Goal: Task Accomplishment & Management: Complete application form

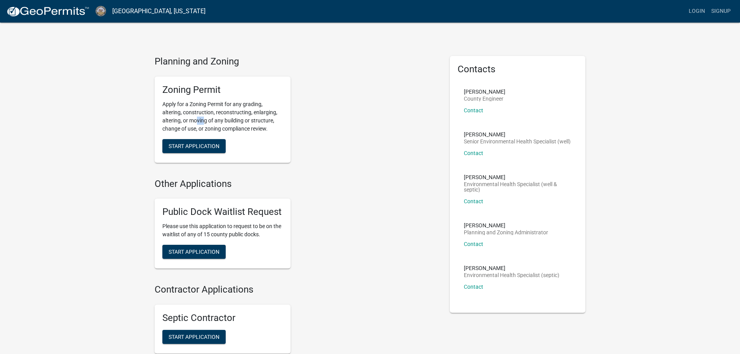
drag, startPoint x: 199, startPoint y: 117, endPoint x: 205, endPoint y: 117, distance: 6.6
click at [205, 117] on p "Apply for a Zoning Permit for any grading, altering, construction, reconstructi…" at bounding box center [222, 116] width 120 height 33
drag, startPoint x: 190, startPoint y: 118, endPoint x: 200, endPoint y: 116, distance: 9.8
click at [193, 116] on p "Apply for a Zoning Permit for any grading, altering, construction, reconstructi…" at bounding box center [222, 116] width 120 height 33
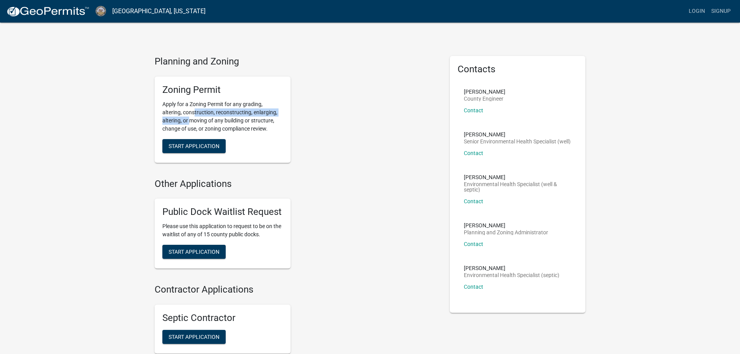
click at [200, 116] on p "Apply for a Zoning Permit for any grading, altering, construction, reconstructi…" at bounding box center [222, 116] width 120 height 33
click at [206, 119] on p "Apply for a Zoning Permit for any grading, altering, construction, reconstructi…" at bounding box center [222, 116] width 120 height 33
click at [200, 147] on span "Start Application" at bounding box center [194, 146] width 51 height 6
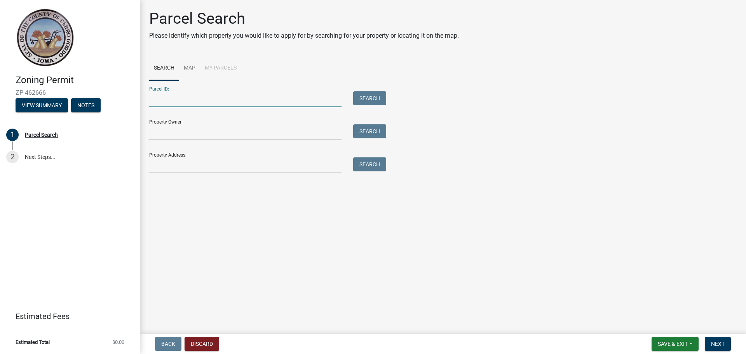
click at [200, 99] on input "Parcel ID:" at bounding box center [245, 99] width 192 height 16
paste input "041810000600"
type input "041810000600"
click at [226, 214] on main "Parcel Search Please identify which property you would like to apply for by sea…" at bounding box center [443, 165] width 606 height 330
click at [175, 135] on input "Property Owner:" at bounding box center [245, 132] width 192 height 16
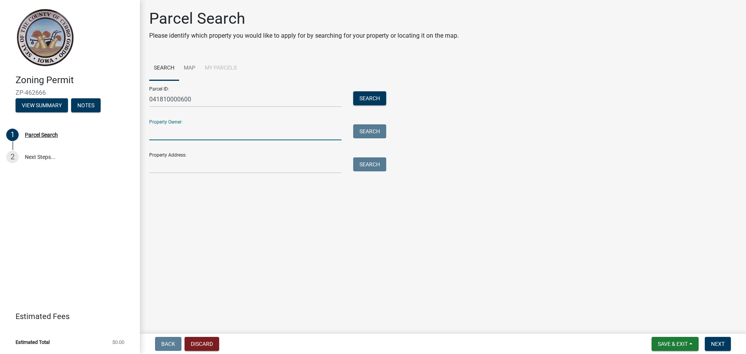
paste input "[PERSON_NAME]"
click at [148, 133] on div "[PERSON_NAME]" at bounding box center [245, 132] width 204 height 16
click at [151, 133] on input "[PERSON_NAME]" at bounding box center [245, 132] width 192 height 16
drag, startPoint x: 196, startPoint y: 132, endPoint x: 259, endPoint y: 133, distance: 62.1
click at [259, 133] on input "CURTIS NELSON CURTIS R" at bounding box center [245, 132] width 192 height 16
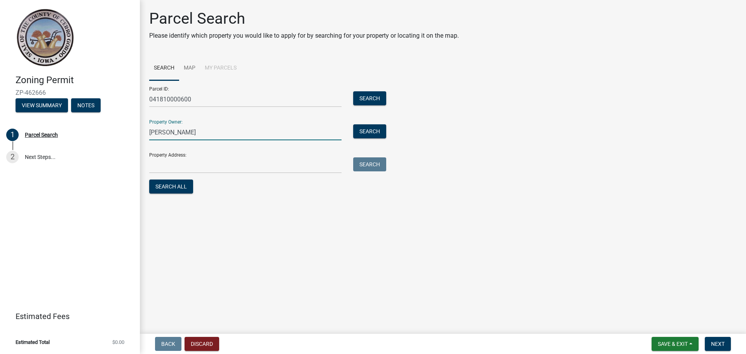
type input "CURTIS NELSON"
click at [280, 234] on main "Parcel Search Please identify which property you would like to apply for by sea…" at bounding box center [443, 165] width 606 height 330
click at [217, 165] on input "Property Address:" at bounding box center [245, 165] width 192 height 16
click at [161, 166] on input "Property Address:" at bounding box center [245, 165] width 192 height 16
click at [367, 97] on button "Search" at bounding box center [369, 98] width 33 height 14
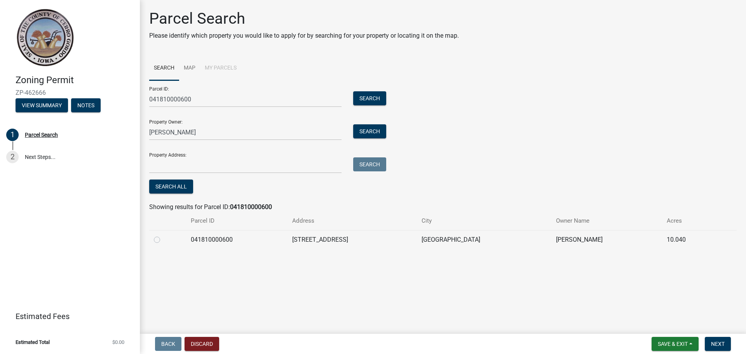
click at [163, 235] on label at bounding box center [163, 235] width 0 height 0
click at [163, 238] on input "radio" at bounding box center [165, 237] width 5 height 5
radio input "true"
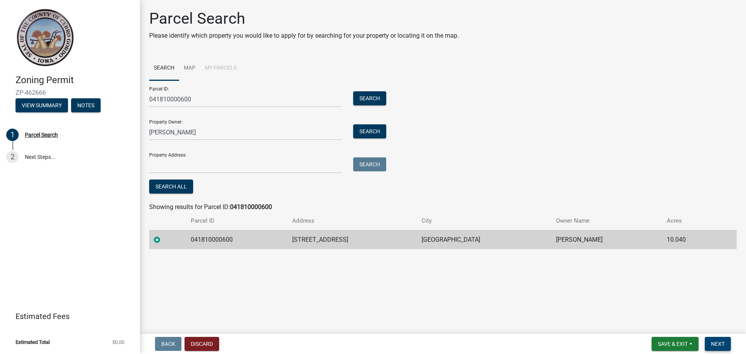
click at [716, 339] on button "Next" at bounding box center [717, 344] width 26 height 14
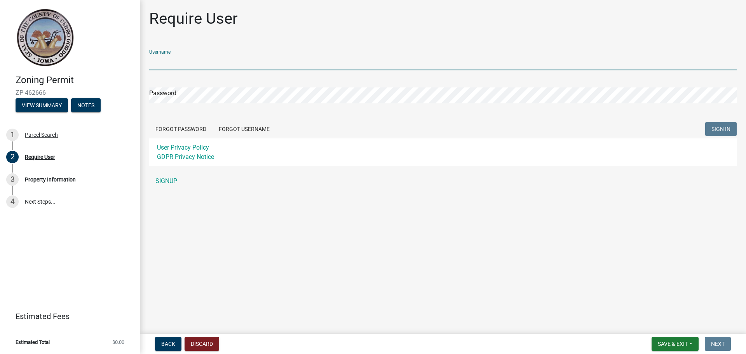
click at [191, 63] on input "Username" at bounding box center [442, 62] width 587 height 16
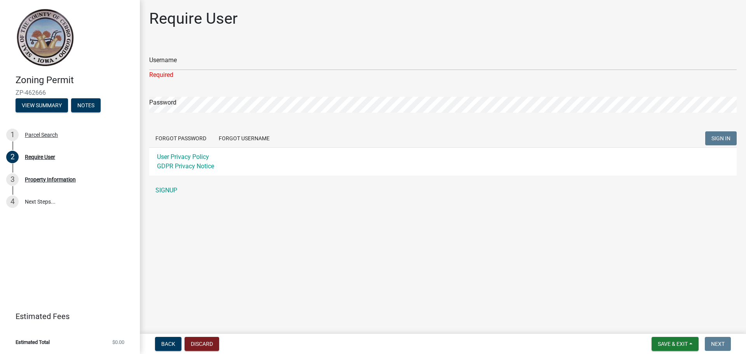
click at [322, 76] on div "Required" at bounding box center [442, 74] width 587 height 9
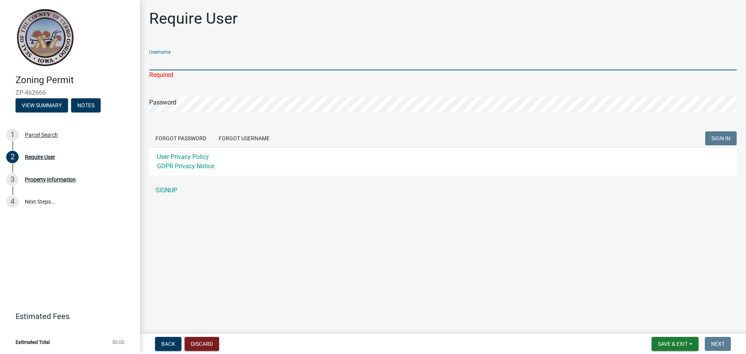
click at [320, 60] on input "Username" at bounding box center [442, 62] width 587 height 16
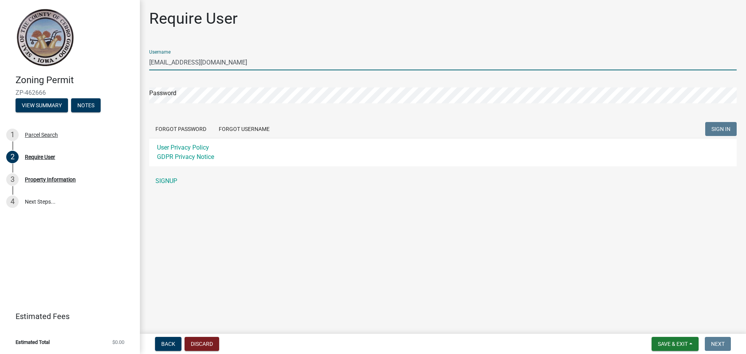
type input "permit@alleergysolar.com"
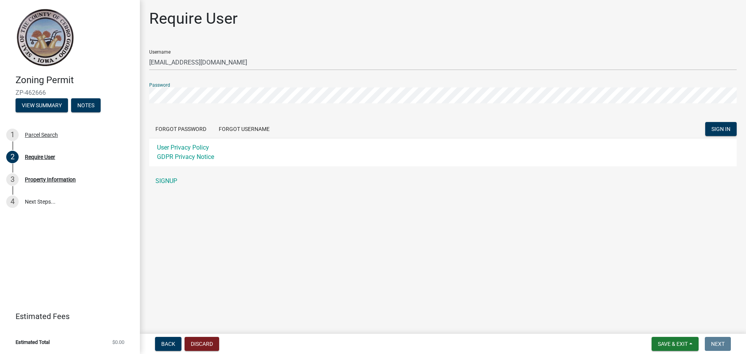
click at [705, 122] on button "SIGN IN" at bounding box center [720, 129] width 31 height 14
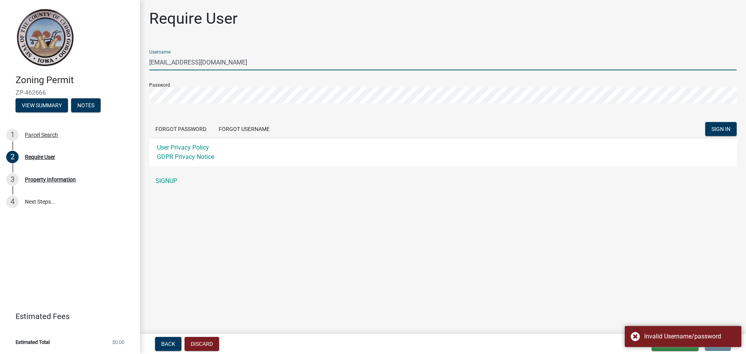
click at [300, 59] on input "permit@alleergysolar.com" at bounding box center [442, 62] width 587 height 16
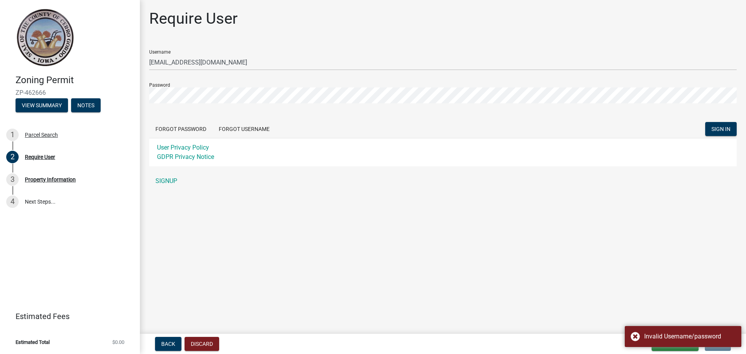
click at [266, 236] on main "Require User Username permit@alleergysolar.com Password Forgot Password Forgot …" at bounding box center [443, 165] width 606 height 330
click at [168, 184] on link "SIGNUP" at bounding box center [442, 181] width 587 height 16
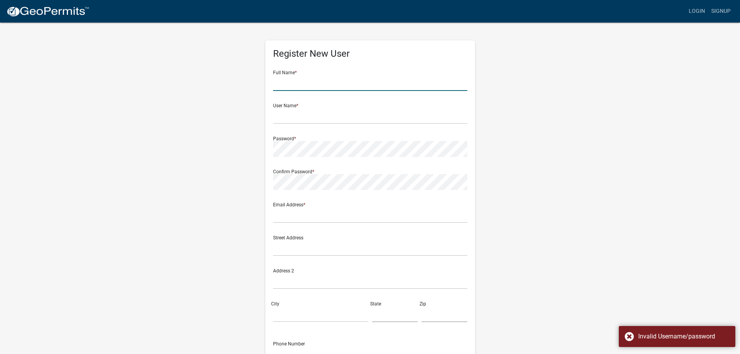
click at [336, 82] on input "text" at bounding box center [370, 83] width 194 height 16
click at [312, 85] on input "text" at bounding box center [370, 83] width 194 height 16
type input "[PERSON_NAME]"
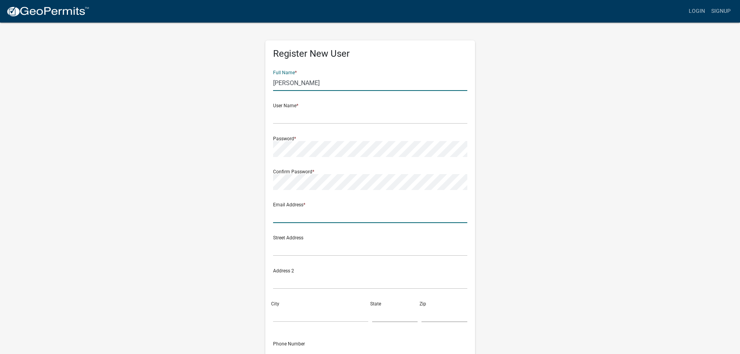
type input "[PERSON_NAME][EMAIL_ADDRESS][PERSON_NAME][DOMAIN_NAME]"
type input "[STREET_ADDRESS]"
type input "St Paul"
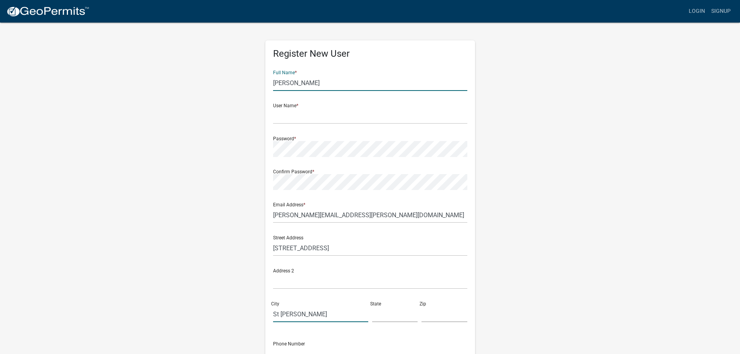
type input "Minnesota"
type input "55108"
type input "6513138372"
click at [322, 114] on input "text" at bounding box center [370, 116] width 194 height 16
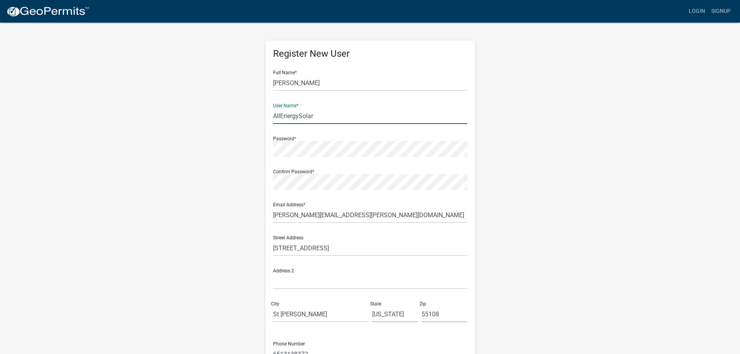
type input "AllEnergySolar"
drag, startPoint x: 318, startPoint y: 214, endPoint x: 157, endPoint y: 210, distance: 161.6
click at [158, 211] on div "Register New User Full Name * Danielle DeMarre User Name * AllEnergySolar Passw…" at bounding box center [370, 230] width 443 height 416
type input "[EMAIL_ADDRESS][DOMAIN_NAME]"
click at [156, 209] on div "Register New User Full Name * Danielle DeMarre User Name * AllEnergySolar Passw…" at bounding box center [370, 230] width 443 height 416
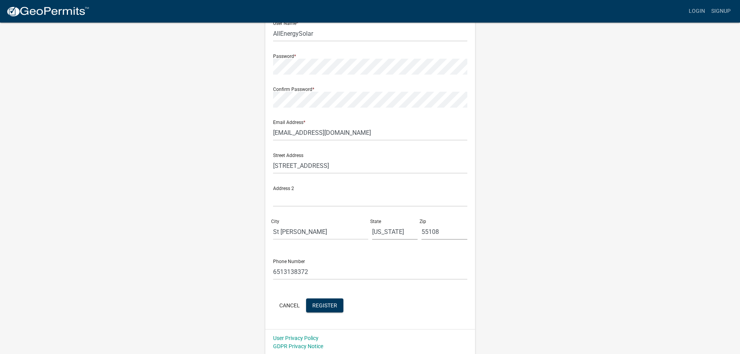
scroll to position [83, 0]
drag, startPoint x: 246, startPoint y: 269, endPoint x: 219, endPoint y: 262, distance: 27.4
click at [238, 268] on div "Register New User Full Name * Danielle DeMarre User Name * AllEnergySolar Passw…" at bounding box center [370, 146] width 443 height 416
type input "6"
type input "8006203370"
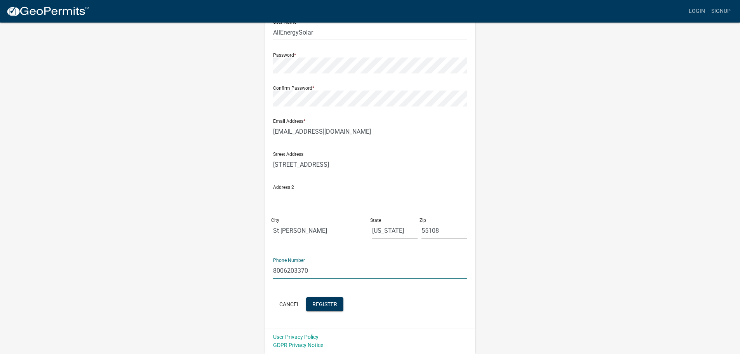
click at [219, 262] on div "Register New User Full Name * Danielle DeMarre User Name * AllEnergySolar Passw…" at bounding box center [370, 146] width 443 height 416
click at [334, 303] on span "Register" at bounding box center [324, 304] width 25 height 6
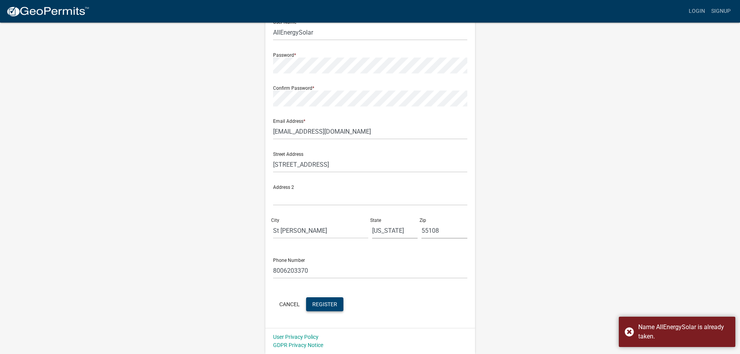
click at [609, 271] on wm-register-view "more_horiz Login Signup Register New User Full Name * Danielle DeMarre User Nam…" at bounding box center [370, 135] width 740 height 437
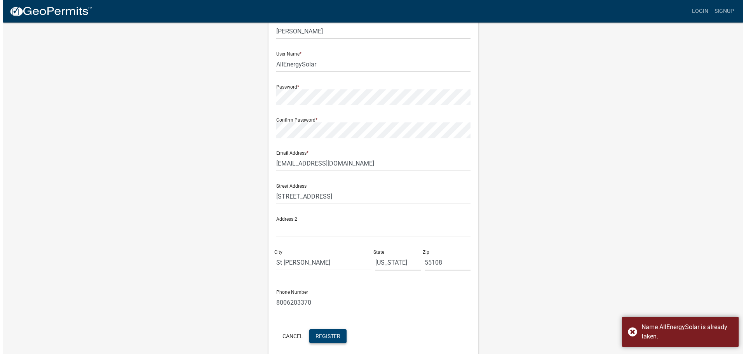
scroll to position [0, 0]
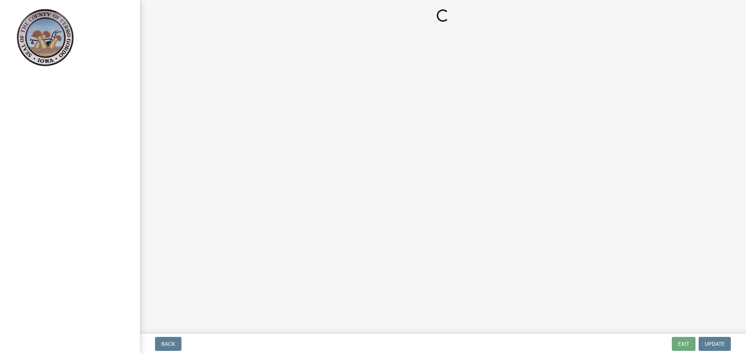
click at [666, 338] on div "Back Exit Update" at bounding box center [442, 344] width 593 height 14
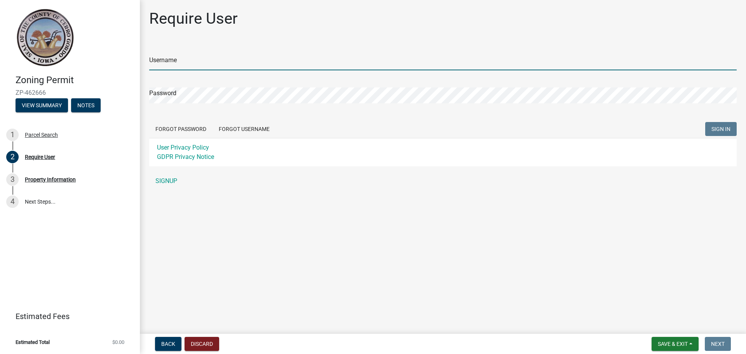
click at [202, 68] on input "Username" at bounding box center [442, 62] width 587 height 16
type input "AllEnergySolar"
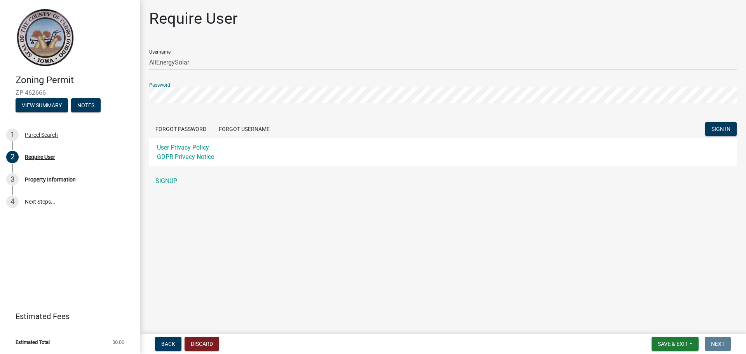
click at [705, 122] on button "SIGN IN" at bounding box center [720, 129] width 31 height 14
click at [110, 81] on div "Zoning Permit ZP-462666 View Summary Notes 1 Parcel Search 2 Require User 3 Pro…" at bounding box center [373, 177] width 746 height 354
click at [705, 122] on button "SIGN IN" at bounding box center [720, 129] width 31 height 14
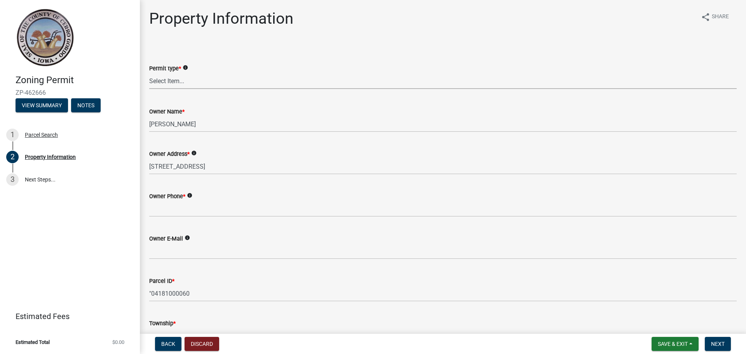
click at [196, 83] on select "Select Item... New Request Permit Renewal" at bounding box center [442, 81] width 587 height 16
click at [149, 73] on select "Select Item... New Request Permit Renewal" at bounding box center [442, 81] width 587 height 16
select select "7a5a2478-5b3b-459e-a372-388ca56f6284"
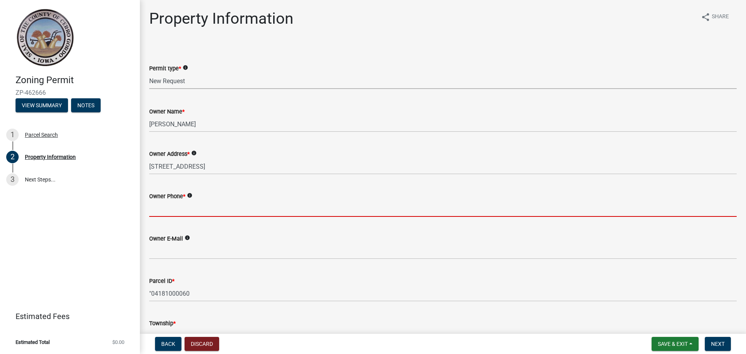
click at [184, 207] on input "Owner Phone *" at bounding box center [442, 209] width 587 height 16
paste input "[PHONE_NUMBER]"
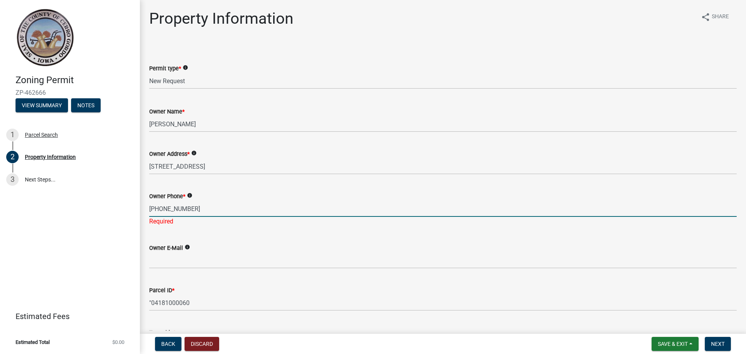
type input "[PHONE_NUMBER]"
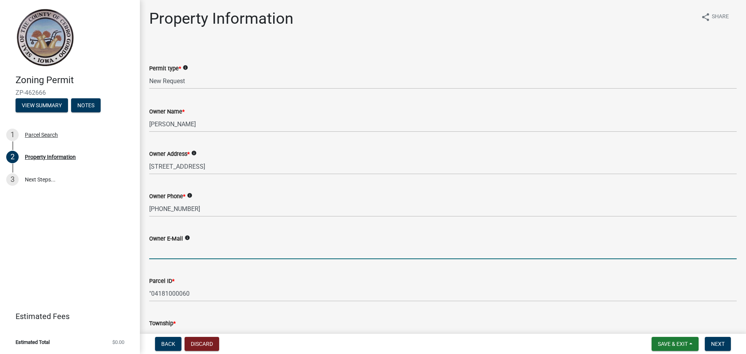
click at [183, 250] on input "Owner E-Mail" at bounding box center [442, 251] width 587 height 16
paste input "[EMAIL_ADDRESS][DOMAIN_NAME]"
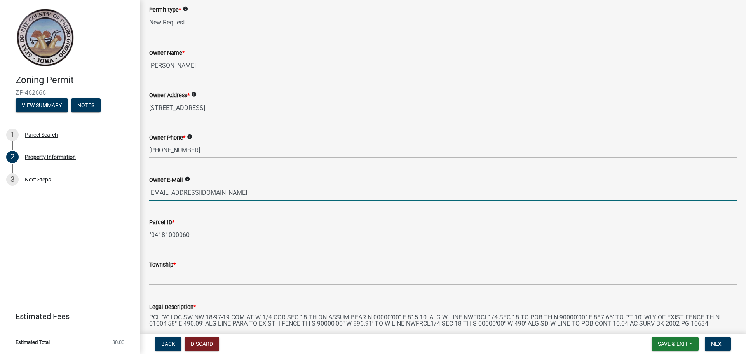
scroll to position [78, 0]
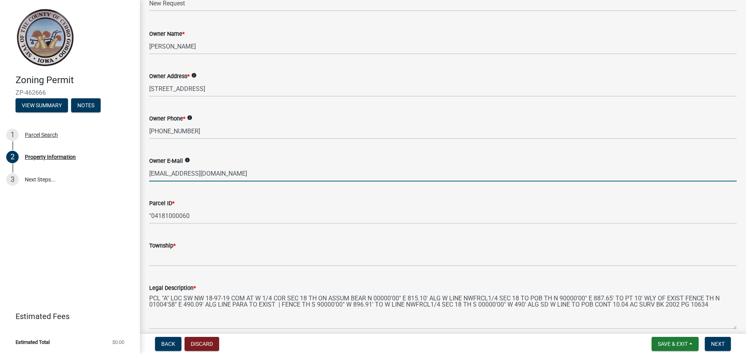
type input "[EMAIL_ADDRESS][DOMAIN_NAME]"
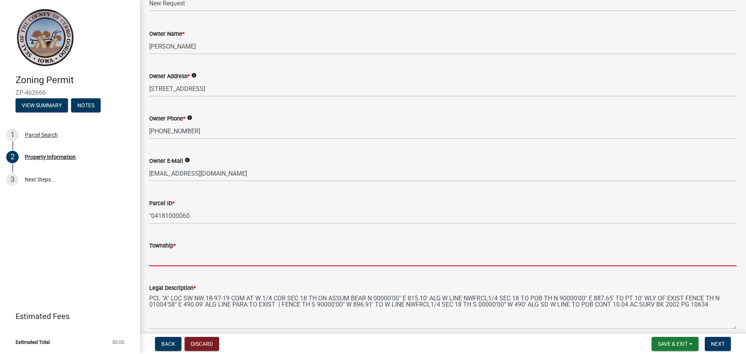
click at [167, 259] on input "Township *" at bounding box center [442, 258] width 587 height 16
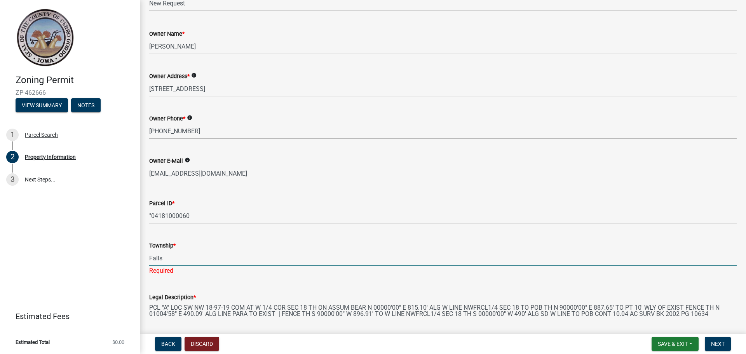
type input "Falls"
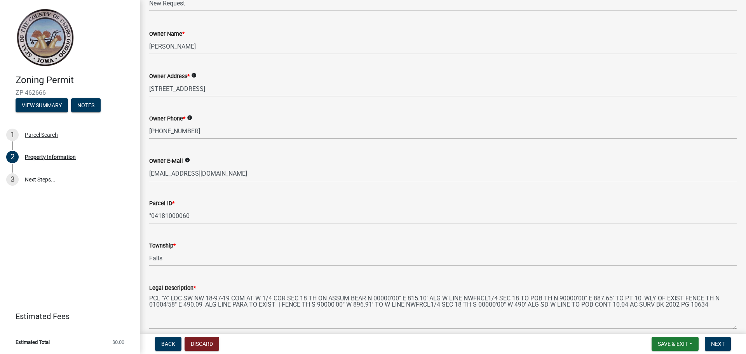
click at [239, 298] on form "Legal Description * PCL "A" LOC SW NW 18-97-19 COM AT W 1/4 COR SEC 18 TH ON AS…" at bounding box center [442, 306] width 587 height 46
click at [712, 341] on span "Next" at bounding box center [718, 344] width 14 height 6
click at [715, 349] on button "Next" at bounding box center [717, 344] width 26 height 14
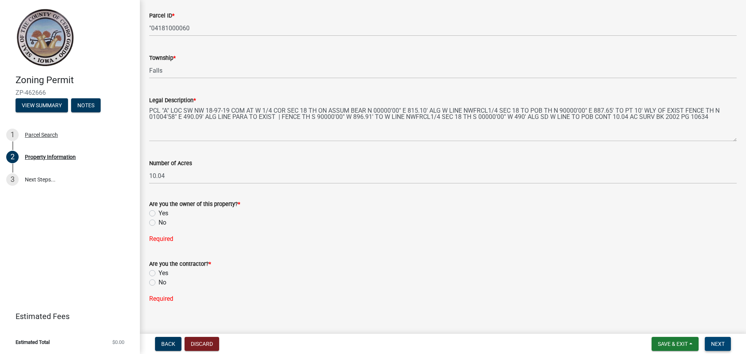
scroll to position [275, 0]
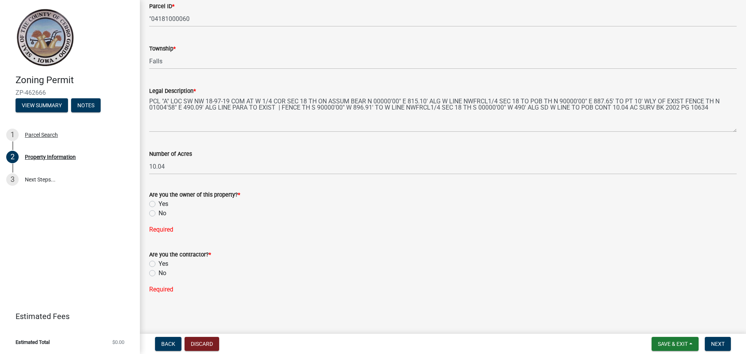
click at [158, 214] on label "No" at bounding box center [162, 213] width 8 height 9
click at [158, 214] on input "No" at bounding box center [160, 211] width 5 height 5
radio input "true"
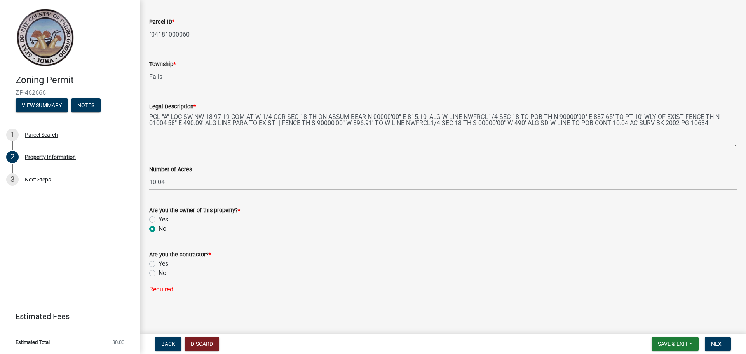
drag, startPoint x: 151, startPoint y: 265, endPoint x: 156, endPoint y: 271, distance: 8.6
click at [158, 265] on label "Yes" at bounding box center [163, 263] width 10 height 9
click at [158, 264] on input "Yes" at bounding box center [160, 261] width 5 height 5
radio input "true"
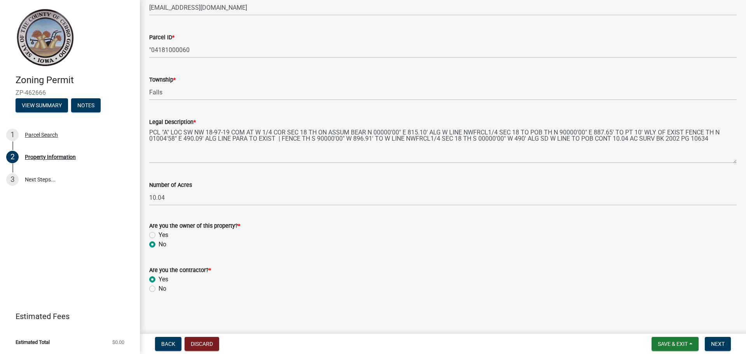
scroll to position [243, 0]
click at [720, 343] on span "Next" at bounding box center [718, 344] width 14 height 6
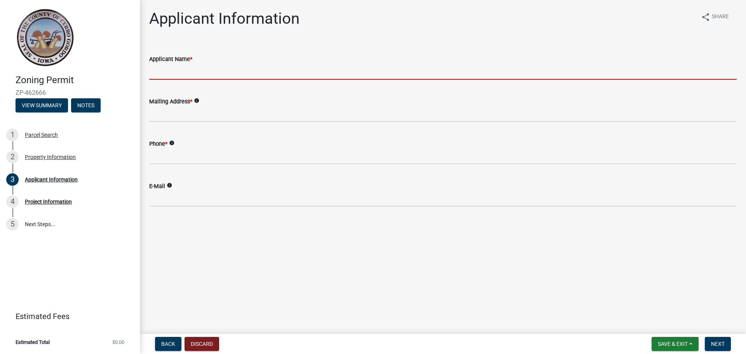
click at [286, 79] on input "Applicant Name *" at bounding box center [442, 72] width 587 height 16
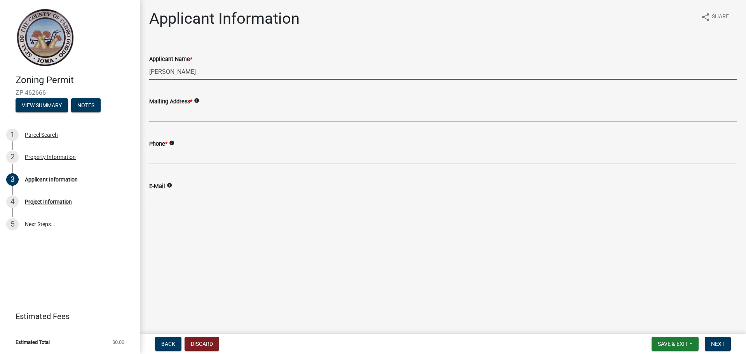
type input "[PERSON_NAME]"
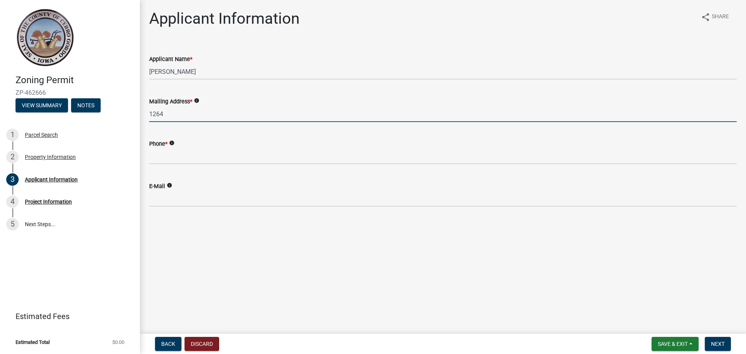
type input "[STREET_ADDRESS]"
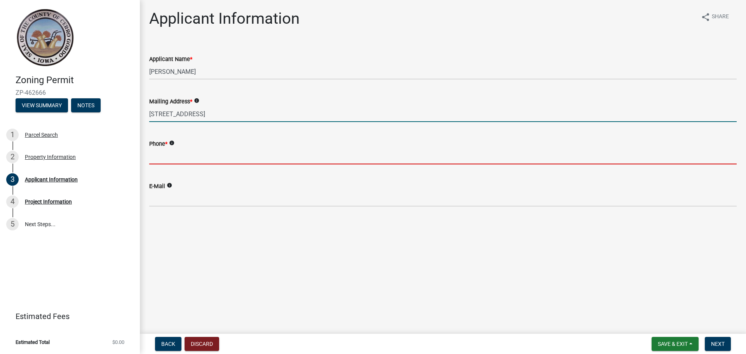
type input "6513138372"
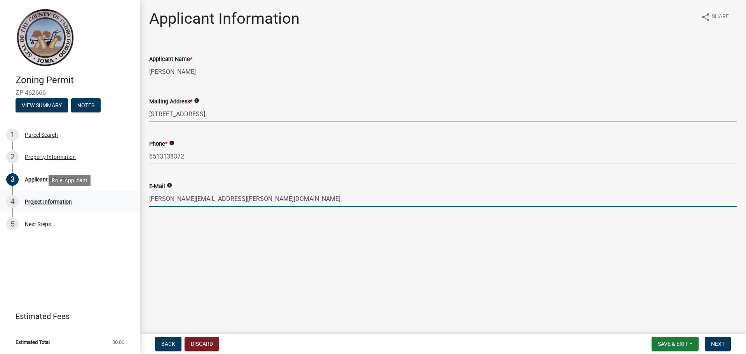
drag, startPoint x: 193, startPoint y: 199, endPoint x: 79, endPoint y: 192, distance: 114.0
click at [79, 192] on div "Zoning Permit ZP-462666 View Summary Notes 1 Parcel Search 2 Property Informati…" at bounding box center [373, 177] width 746 height 354
type input "[EMAIL_ADDRESS][DOMAIN_NAME]"
click at [278, 271] on main "Applicant Information share Share Applicant Name * [PERSON_NAME] Mailing Addres…" at bounding box center [443, 165] width 606 height 330
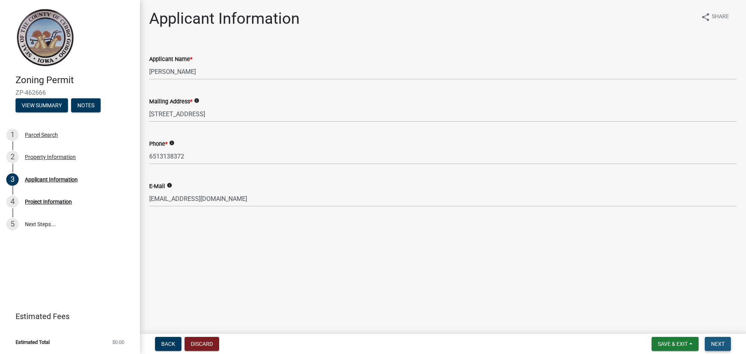
click at [717, 342] on span "Next" at bounding box center [718, 344] width 14 height 6
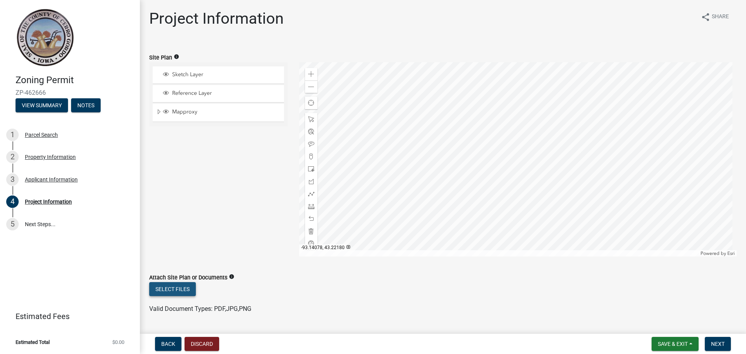
click at [182, 292] on button "Select files" at bounding box center [172, 289] width 47 height 14
click at [165, 290] on button "Select files" at bounding box center [172, 289] width 47 height 14
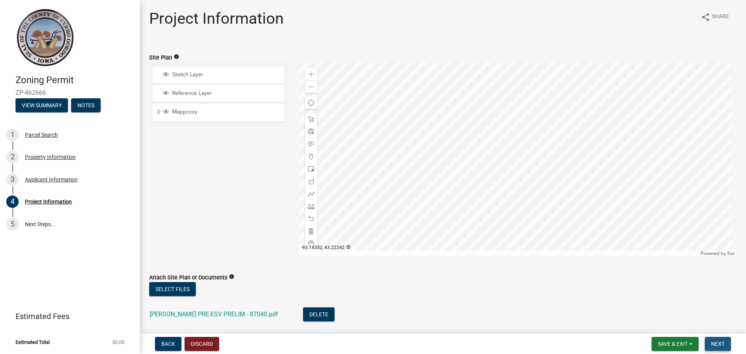
click at [718, 342] on span "Next" at bounding box center [718, 344] width 14 height 6
click at [524, 295] on div "Select files" at bounding box center [442, 290] width 587 height 16
click at [553, 236] on div at bounding box center [518, 159] width 438 height 194
click at [714, 347] on button "Next" at bounding box center [717, 344] width 26 height 14
click at [438, 313] on li "[PERSON_NAME] PRE-ESV PRELIM - 87040.pdf Delete" at bounding box center [442, 315] width 587 height 28
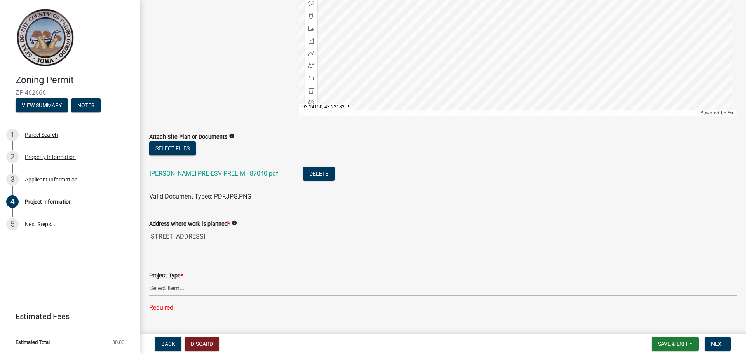
scroll to position [194, 0]
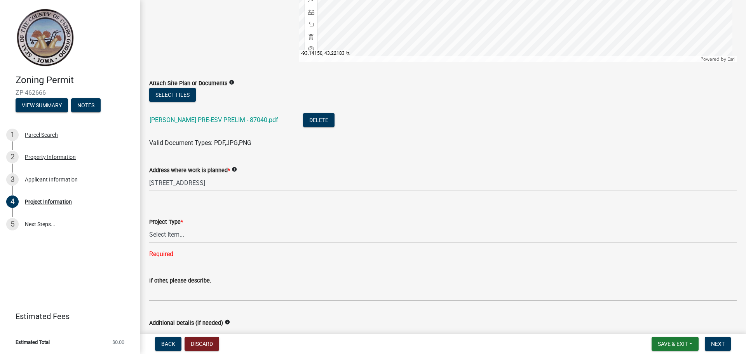
click at [227, 237] on select "Select Item... Dwelling Dwelling addition Accessory building Accessory building…" at bounding box center [442, 234] width 587 height 16
click at [149, 226] on select "Select Item... Dwelling Dwelling addition Accessory building Accessory building…" at bounding box center [442, 234] width 587 height 16
select select "c33da19a-5b3e-4f51-a669-d4d436de7689"
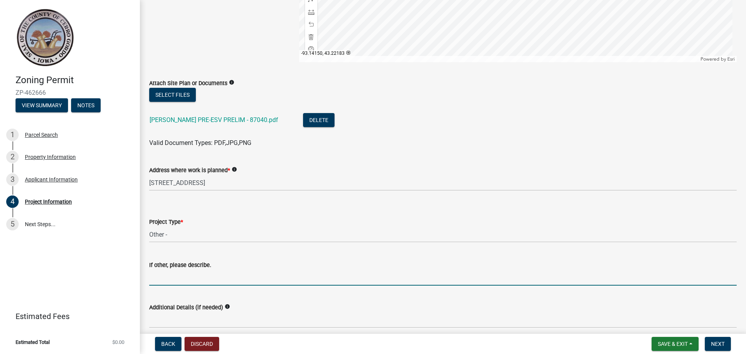
click at [202, 283] on input "If other, please describe." at bounding box center [442, 278] width 587 height 16
type input "S"
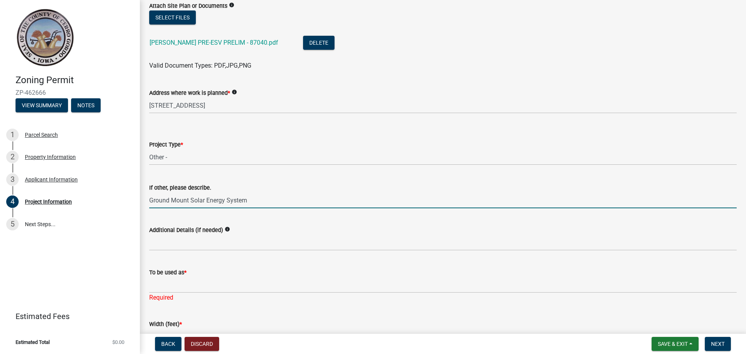
scroll to position [388, 0]
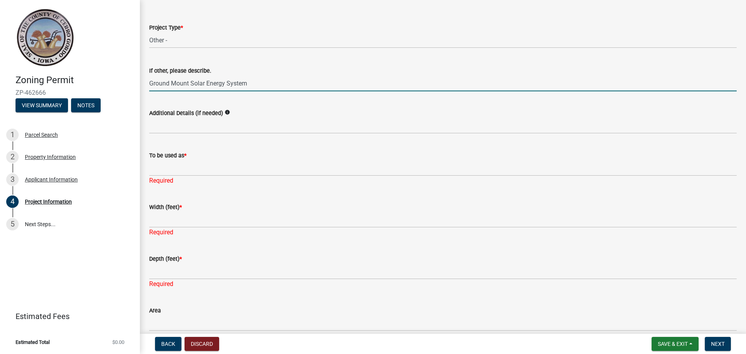
type input "Ground Mount Solar Energy System"
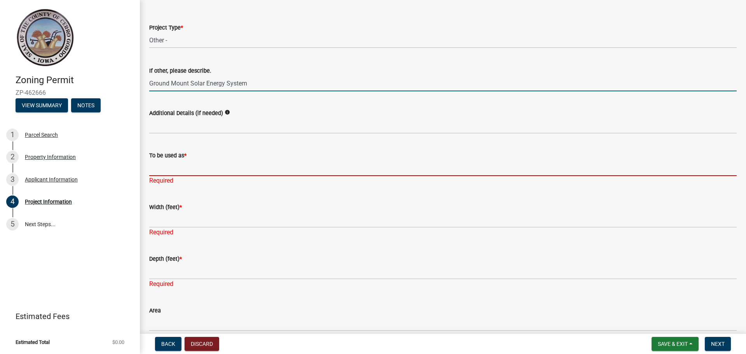
click at [204, 167] on input "To be used as *" at bounding box center [442, 168] width 587 height 16
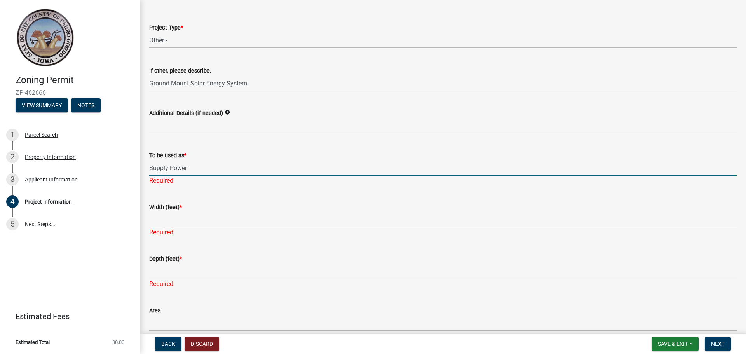
type input "Supply Power"
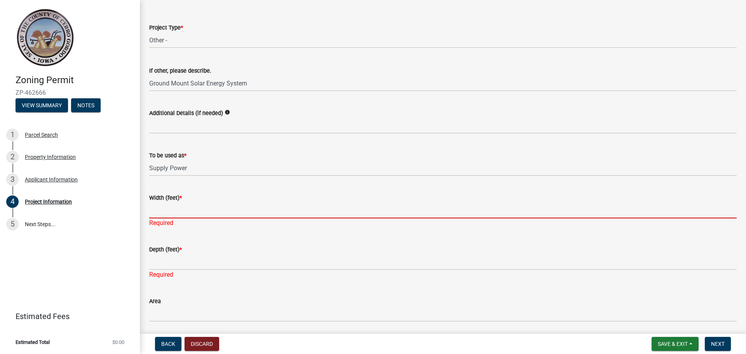
click at [211, 223] on div "Width (feet) * Required" at bounding box center [442, 204] width 587 height 45
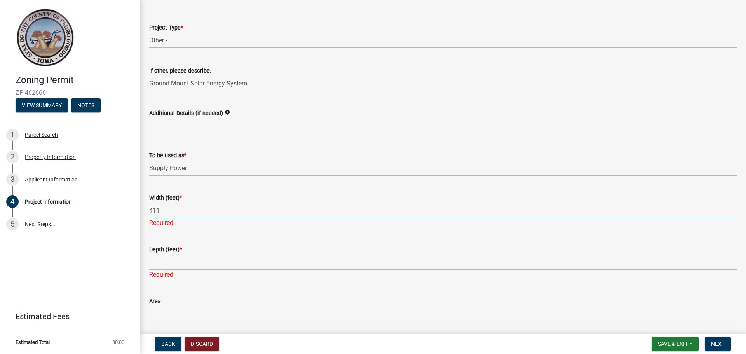
type input "411"
click at [212, 264] on div "Required" at bounding box center [442, 265] width 587 height 9
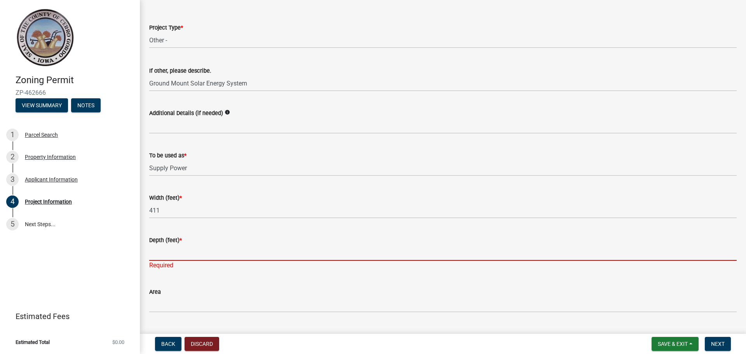
click at [211, 254] on input "Depth (feet) *" at bounding box center [442, 253] width 587 height 16
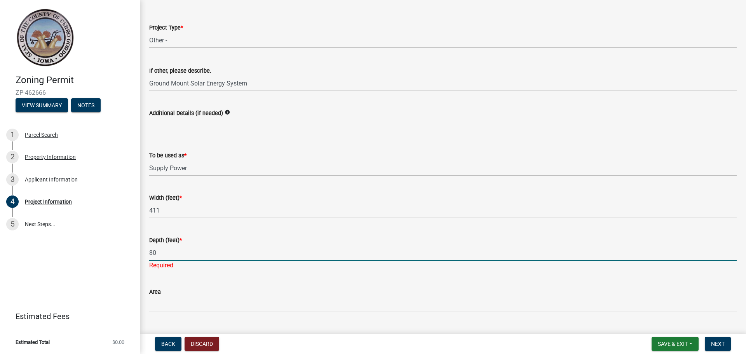
type input "80"
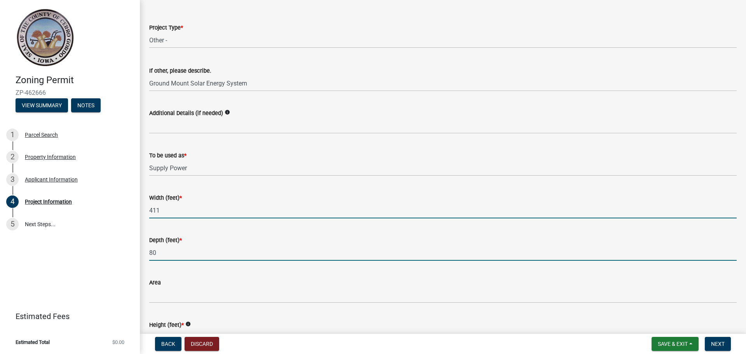
drag, startPoint x: 288, startPoint y: 210, endPoint x: 225, endPoint y: 227, distance: 64.6
click at [287, 211] on input "411" at bounding box center [442, 210] width 587 height 16
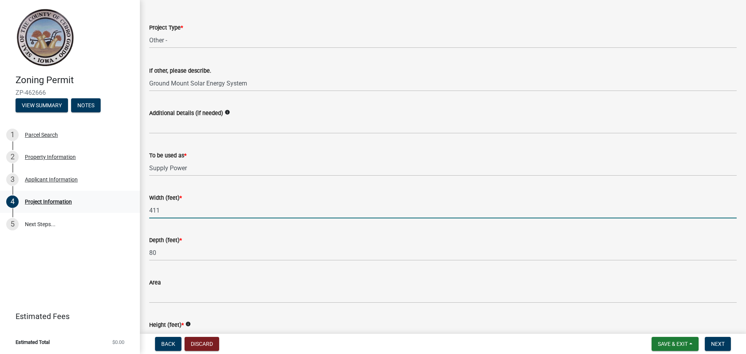
drag, startPoint x: 200, startPoint y: 214, endPoint x: 112, endPoint y: 211, distance: 88.2
click at [115, 212] on div "Zoning Permit ZP-462666 View Summary Notes 1 Parcel Search 2 Property Informati…" at bounding box center [373, 177] width 746 height 354
type input "34.25"
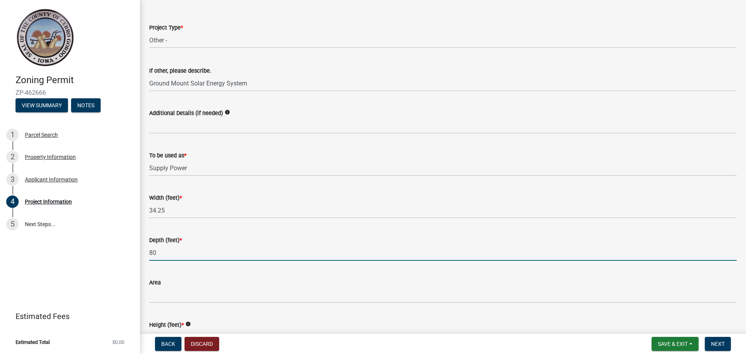
click at [243, 258] on input "80" at bounding box center [442, 253] width 587 height 16
drag, startPoint x: 211, startPoint y: 250, endPoint x: 52, endPoint y: 242, distance: 159.0
click at [56, 243] on div "Zoning Permit ZP-462666 View Summary Notes 1 Parcel Search 2 Property Informati…" at bounding box center [373, 177] width 746 height 354
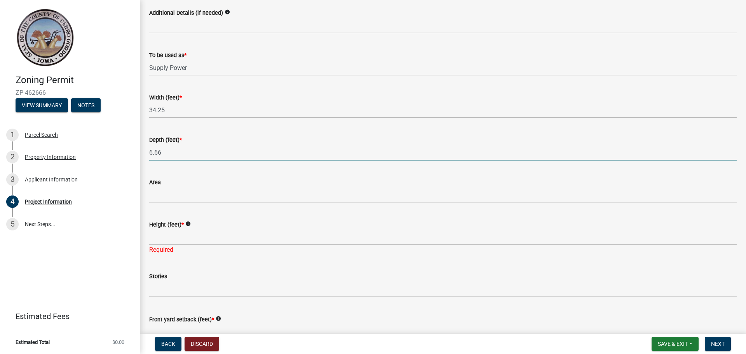
scroll to position [505, 0]
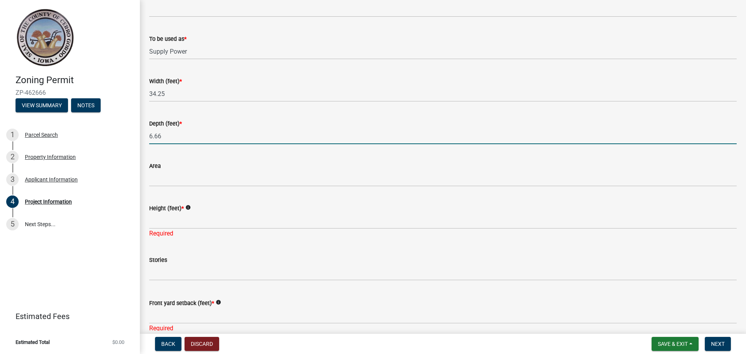
type input "6.66"
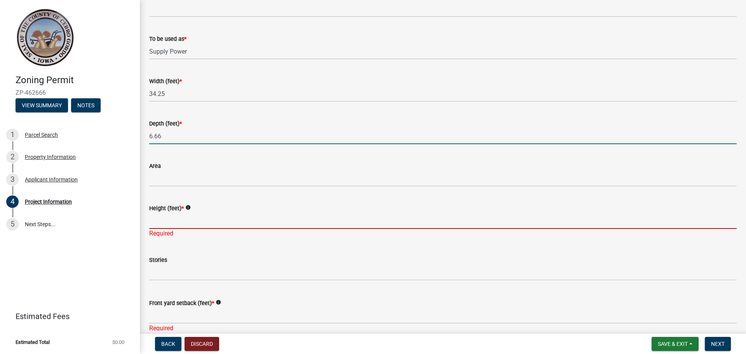
click at [200, 225] on input "Height (feet) *" at bounding box center [442, 221] width 587 height 16
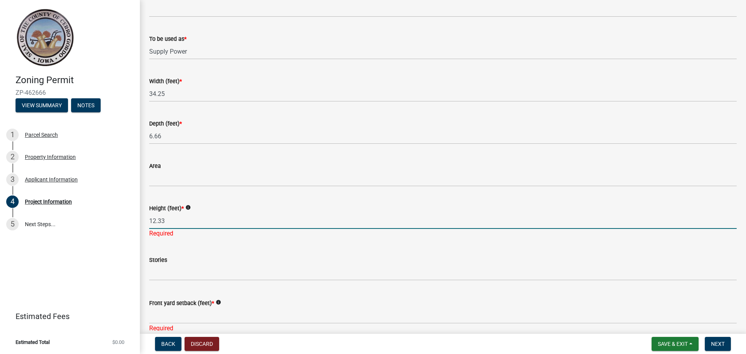
scroll to position [660, 0]
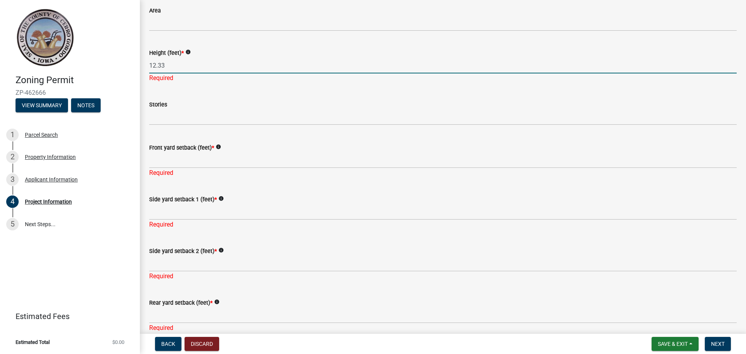
type input "12.33"
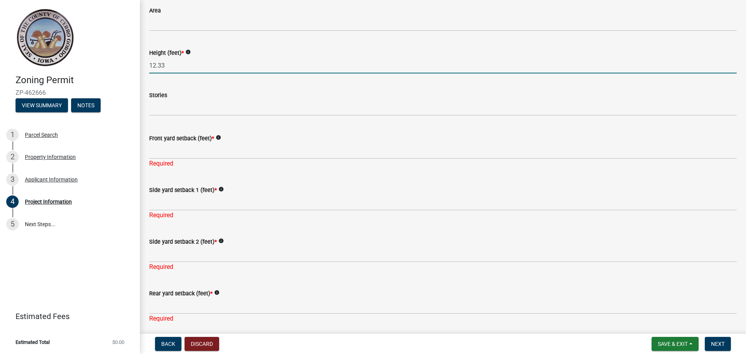
click at [247, 160] on div "Required" at bounding box center [442, 163] width 587 height 9
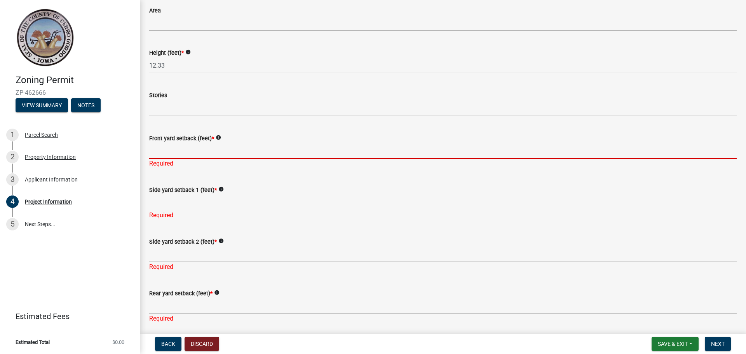
click at [244, 154] on input "Front yard setback (feet) *" at bounding box center [442, 151] width 587 height 16
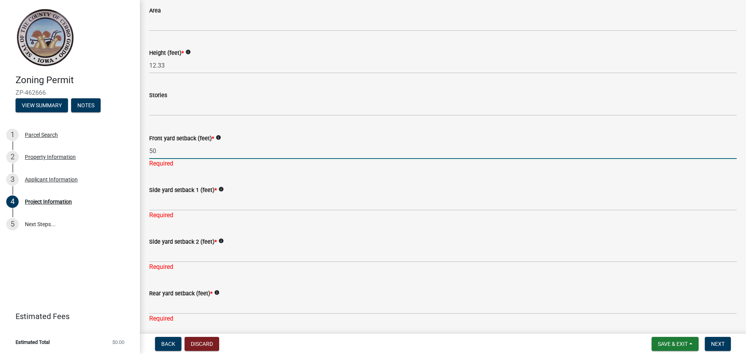
type input "50"
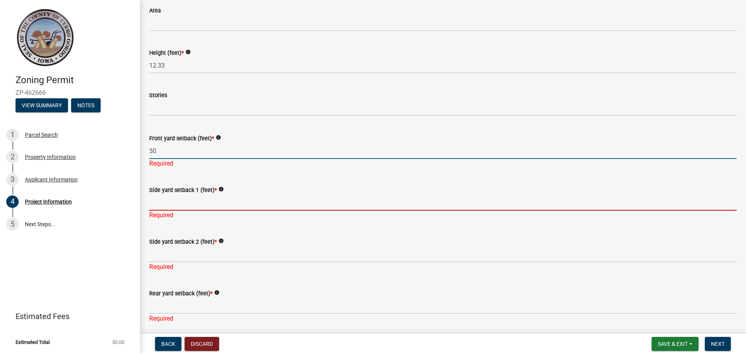
click at [196, 200] on input "Side yard setback 1 (feet) *" at bounding box center [442, 203] width 587 height 16
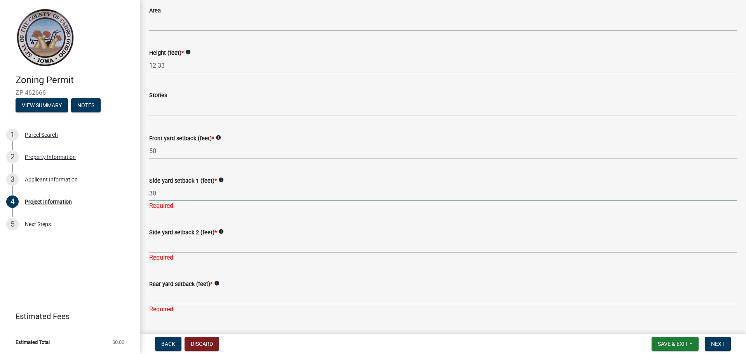
type input "30"
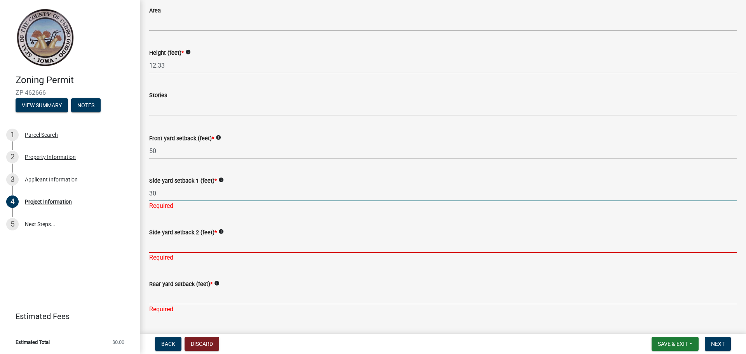
click at [196, 251] on div "Side yard setback 2 (feet) * info Required" at bounding box center [442, 239] width 587 height 45
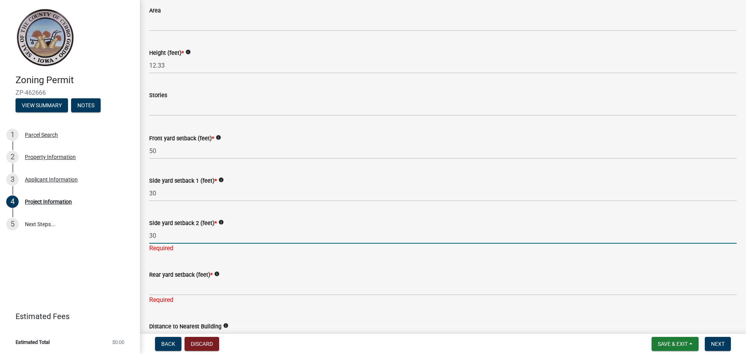
type input "30"
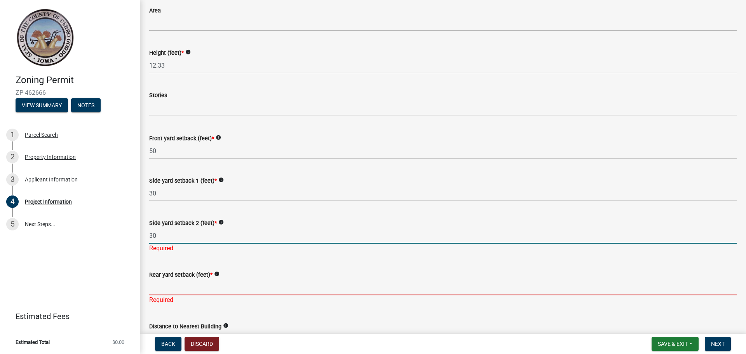
click at [190, 290] on div "Rear yard setback (feet) * info Required" at bounding box center [442, 281] width 587 height 45
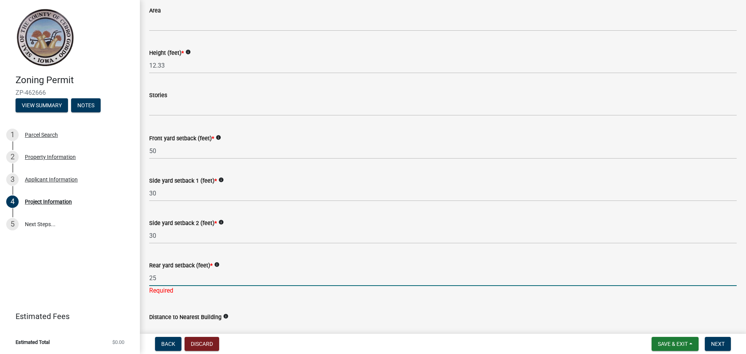
type input "25"
click at [219, 137] on icon "info" at bounding box center [218, 137] width 5 height 5
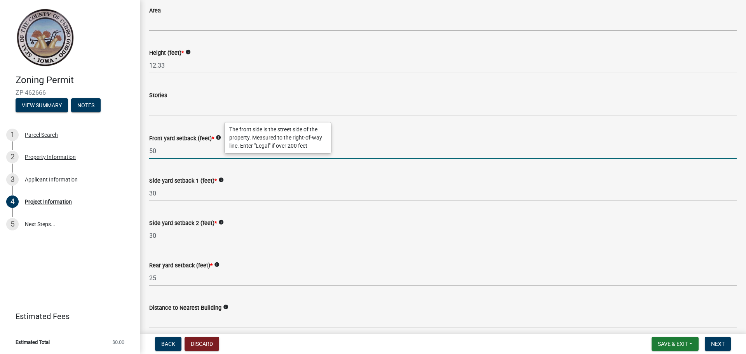
drag, startPoint x: 153, startPoint y: 153, endPoint x: 146, endPoint y: 152, distance: 6.6
click at [146, 152] on div "Front yard setback (feet) * info 50" at bounding box center [442, 141] width 599 height 36
type input "324"
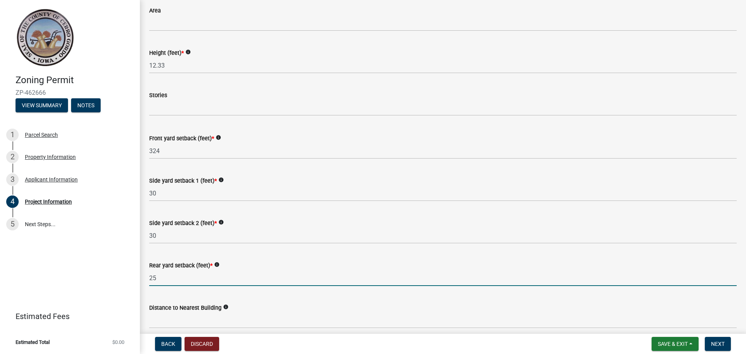
drag, startPoint x: 167, startPoint y: 275, endPoint x: 105, endPoint y: 268, distance: 62.1
click at [112, 271] on div "Zoning Permit ZP-462666 View Summary Notes 1 Parcel Search 2 Property Informati…" at bounding box center [373, 177] width 746 height 354
type input "760"
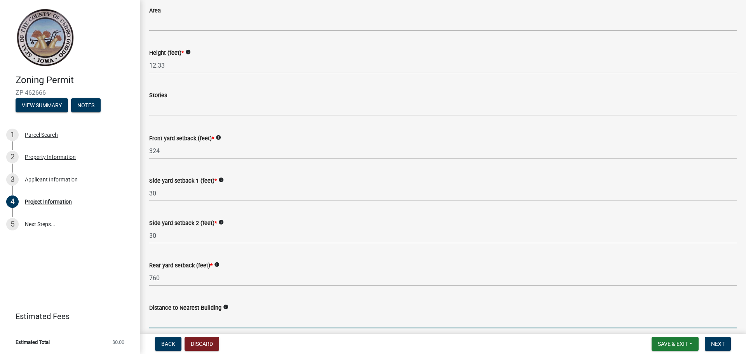
click at [194, 325] on input "text" at bounding box center [442, 320] width 587 height 16
type input "47"
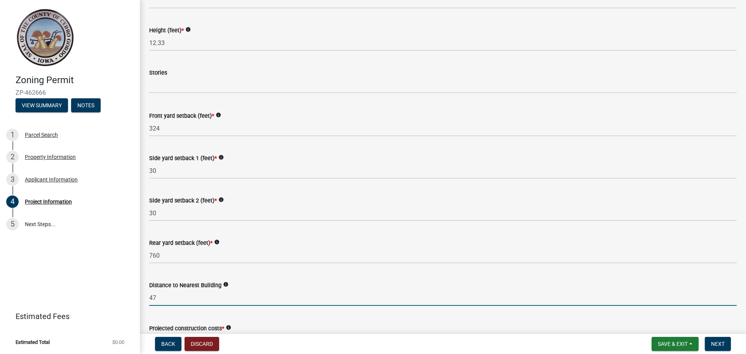
scroll to position [699, 0]
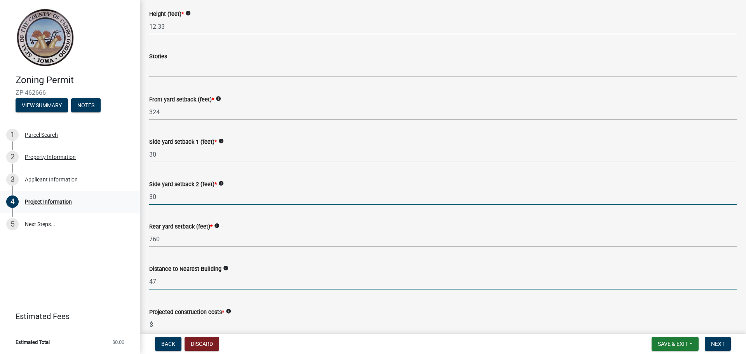
drag, startPoint x: 165, startPoint y: 197, endPoint x: 123, endPoint y: 196, distance: 42.3
click at [123, 196] on div "Zoning Permit ZP-462666 View Summary Notes 1 Parcel Search 2 Property Informati…" at bounding box center [373, 177] width 746 height 354
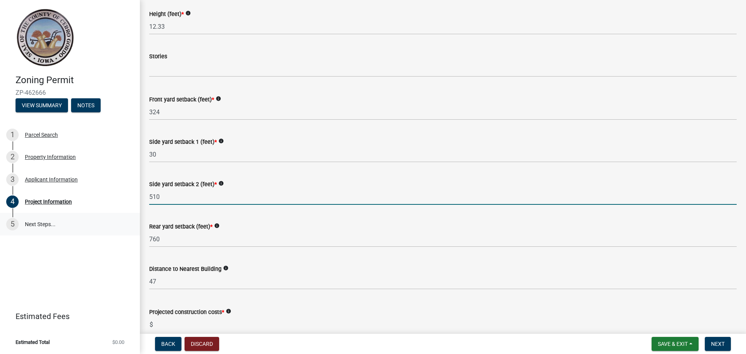
type input "510"
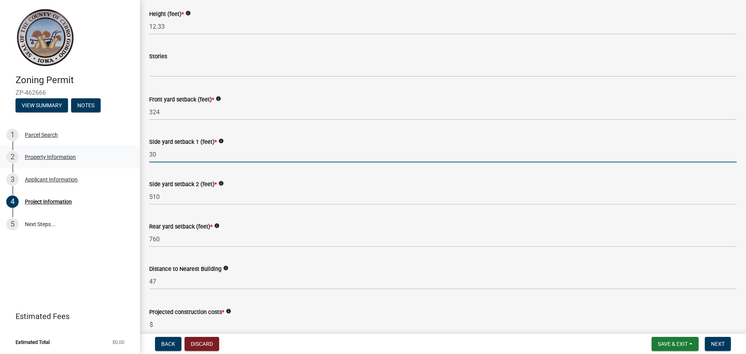
drag, startPoint x: 162, startPoint y: 155, endPoint x: 138, endPoint y: 149, distance: 25.1
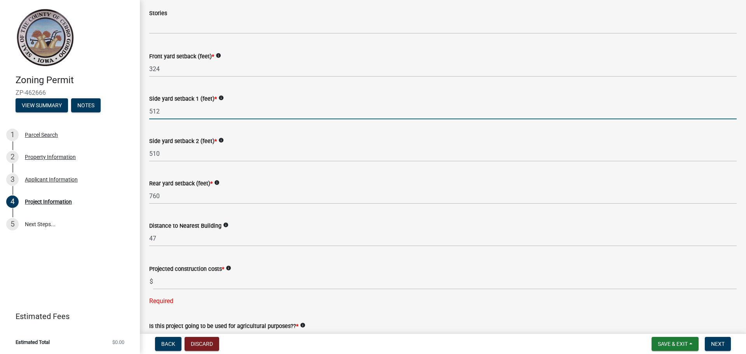
scroll to position [857, 0]
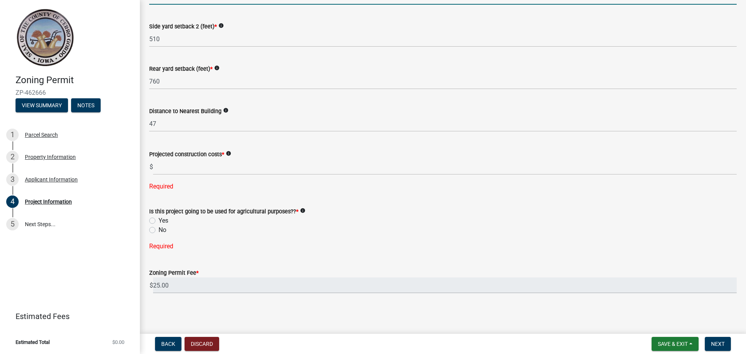
type input "512"
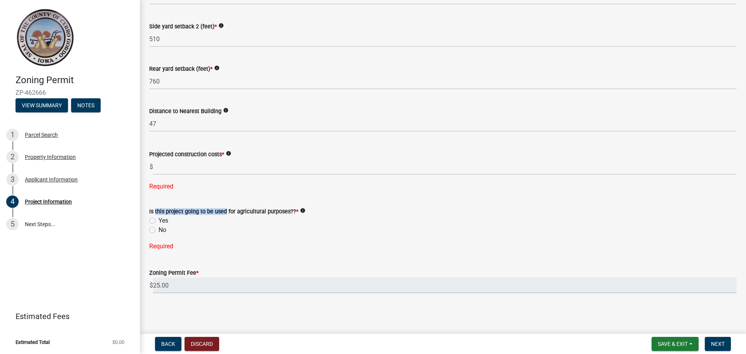
drag, startPoint x: 153, startPoint y: 212, endPoint x: 223, endPoint y: 210, distance: 70.3
click at [223, 210] on label "Is this project going to be used for agricultural purposes?? *" at bounding box center [223, 211] width 149 height 5
click at [158, 230] on label "No" at bounding box center [162, 229] width 8 height 9
click at [158, 230] on input "No" at bounding box center [160, 227] width 5 height 5
radio input "true"
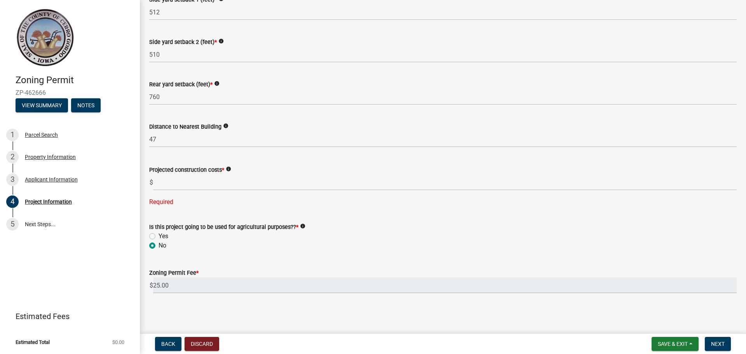
scroll to position [841, 0]
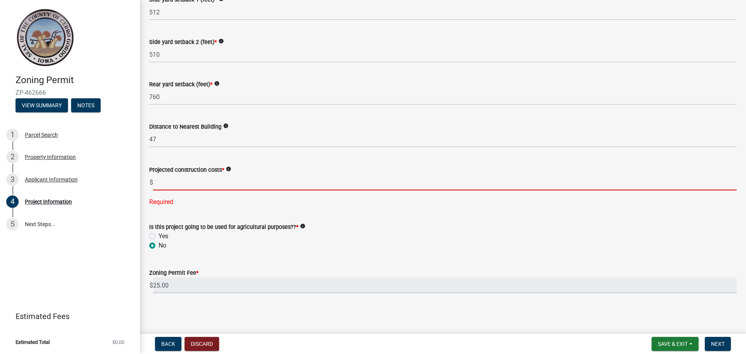
click at [169, 183] on input "text" at bounding box center [444, 182] width 583 height 16
paste input "34,384"
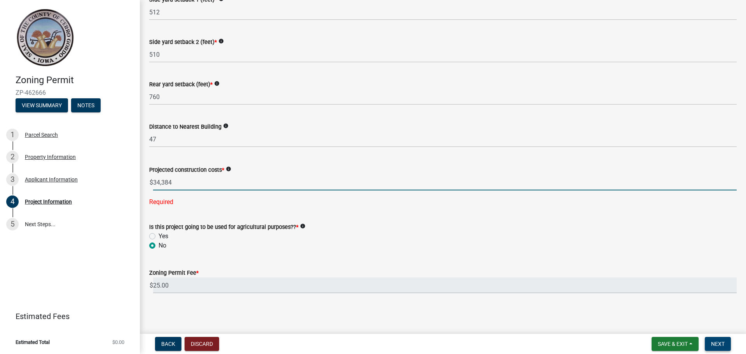
type input "34384"
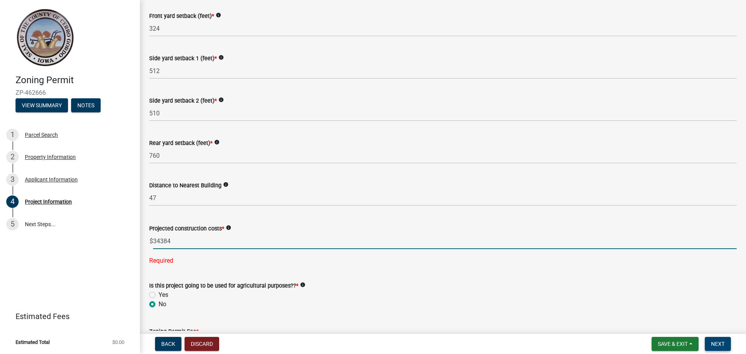
click at [712, 339] on button "Next" at bounding box center [717, 344] width 26 height 14
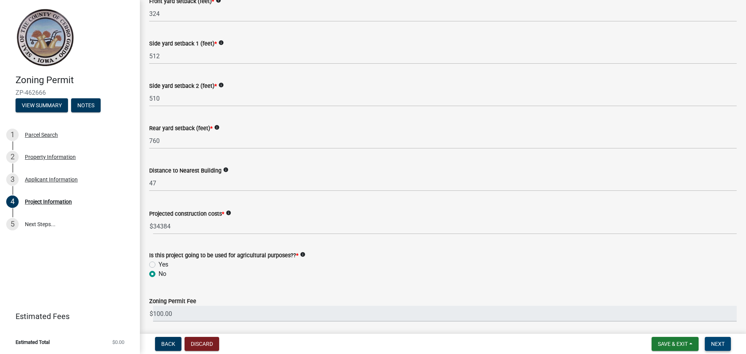
scroll to position [826, 0]
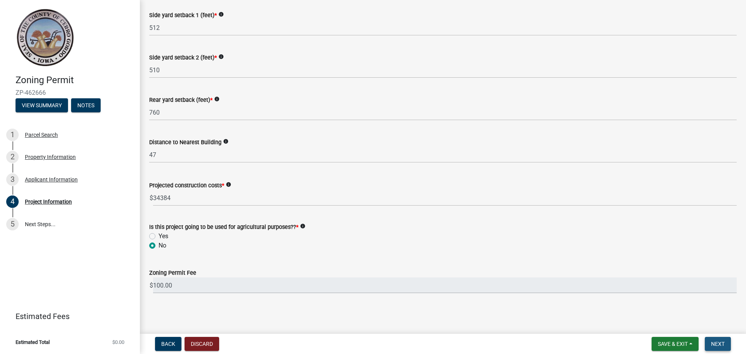
click at [709, 343] on button "Next" at bounding box center [717, 344] width 26 height 14
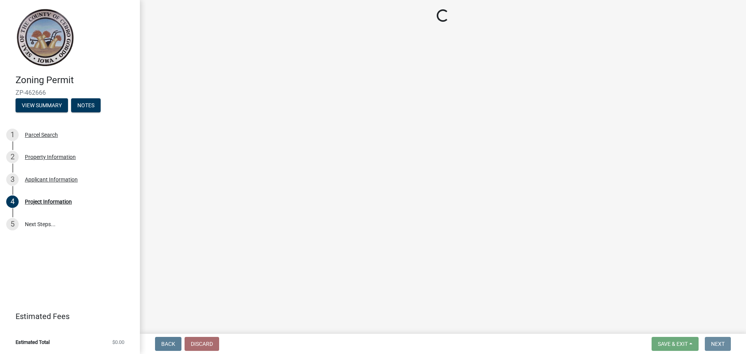
scroll to position [0, 0]
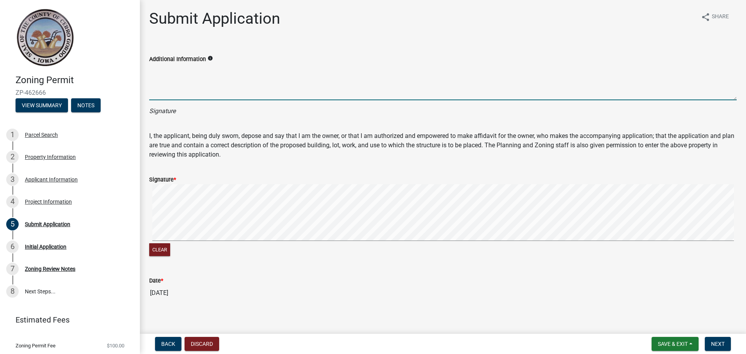
click at [185, 99] on textarea "Additional Information" at bounding box center [442, 82] width 587 height 37
type textarea "[PERSON_NAME]"
click at [177, 175] on div "Signature *" at bounding box center [442, 179] width 587 height 9
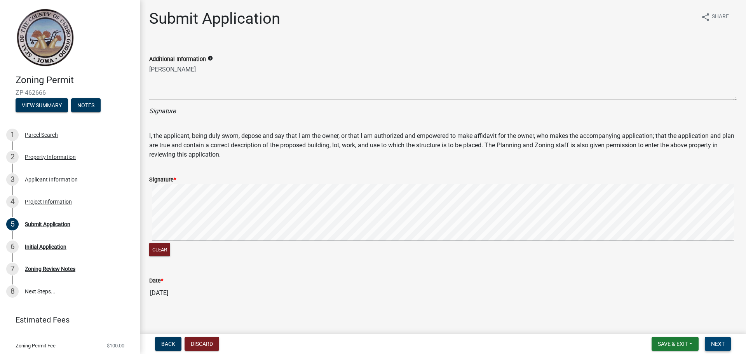
click at [718, 346] on span "Next" at bounding box center [718, 344] width 14 height 6
click at [409, 154] on p "I, the applicant, being duly sworn, depose and say that I am the owner, or that…" at bounding box center [442, 145] width 587 height 28
click at [168, 170] on form "Signature * Clear" at bounding box center [442, 211] width 587 height 92
click at [170, 182] on label "Signature *" at bounding box center [162, 179] width 27 height 5
click at [714, 341] on span "Next" at bounding box center [718, 344] width 14 height 6
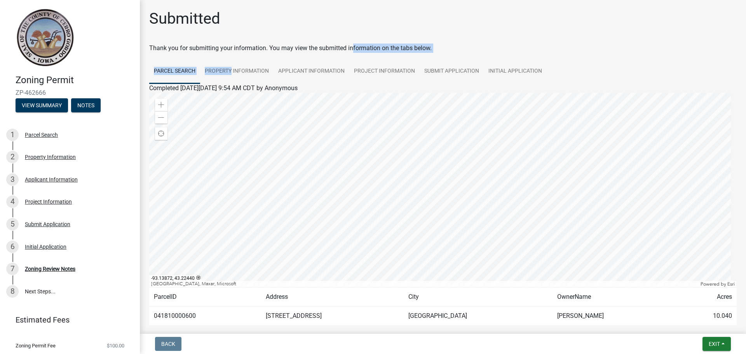
drag, startPoint x: 230, startPoint y: 53, endPoint x: 349, endPoint y: 52, distance: 119.6
click at [349, 52] on wm-wait-activity-input "Thank you for submitting your information. You may view the submitted informati…" at bounding box center [442, 191] width 587 height 297
click at [387, 52] on div "Thank you for submitting your information. You may view the submitted informati…" at bounding box center [442, 47] width 587 height 9
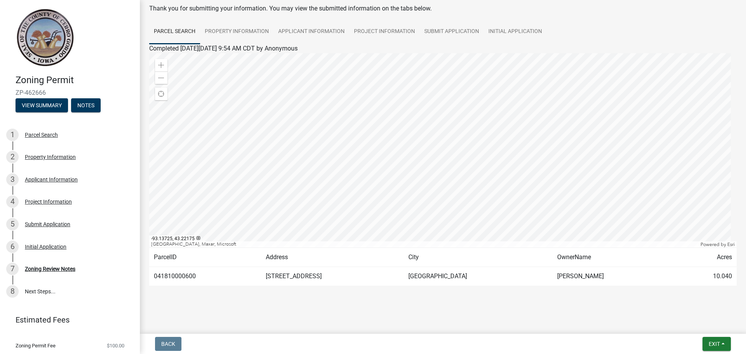
scroll to position [40, 0]
